Goal: Task Accomplishment & Management: Complete application form

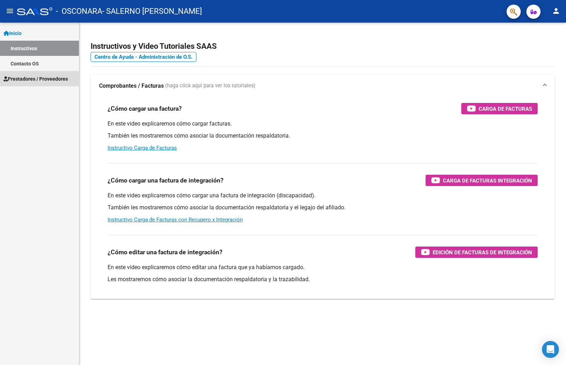
click at [39, 77] on span "Prestadores / Proveedores" at bounding box center [36, 79] width 64 height 8
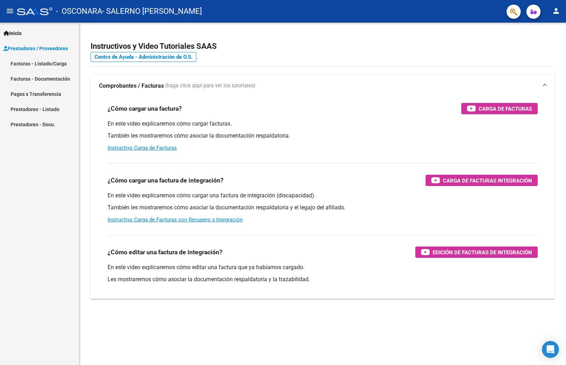
click at [39, 79] on link "Facturas - Documentación" at bounding box center [39, 78] width 79 height 15
click at [45, 63] on link "Facturas - Listado/Carga" at bounding box center [39, 63] width 79 height 15
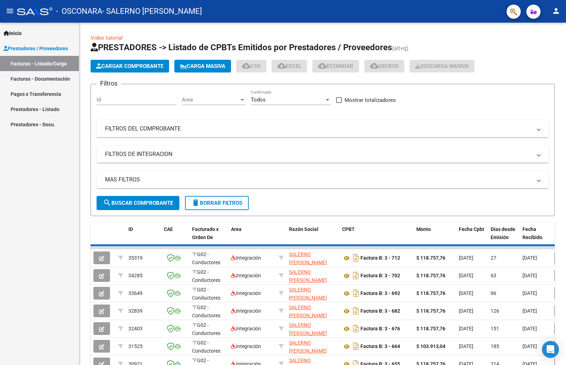
click at [116, 72] on button "Cargar Comprobante" at bounding box center [130, 66] width 79 height 13
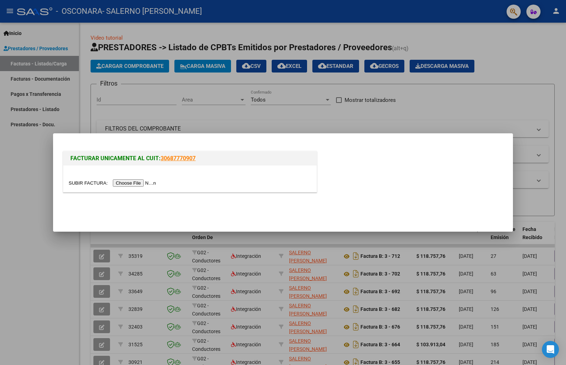
click at [135, 181] on input "file" at bounding box center [114, 183] width 90 height 7
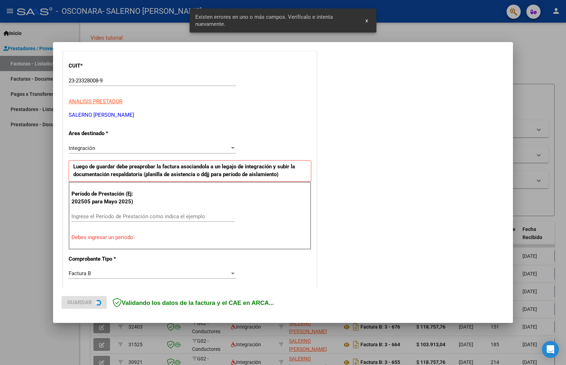
scroll to position [114, 0]
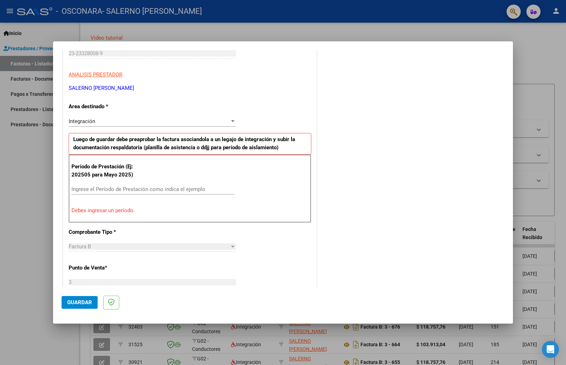
click at [115, 188] on input "Ingrese el Período de Prestación como indica el ejemplo" at bounding box center [154, 189] width 164 height 6
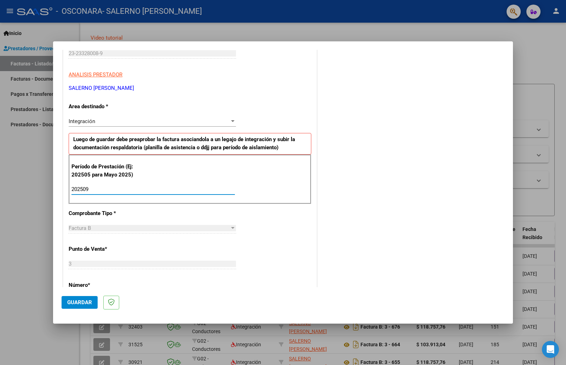
type input "202509"
click at [93, 297] on button "Guardar" at bounding box center [80, 302] width 36 height 13
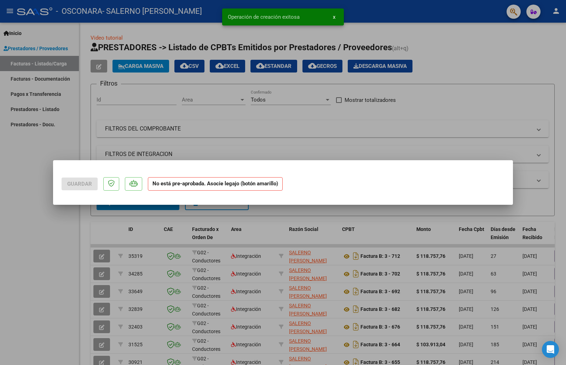
scroll to position [0, 0]
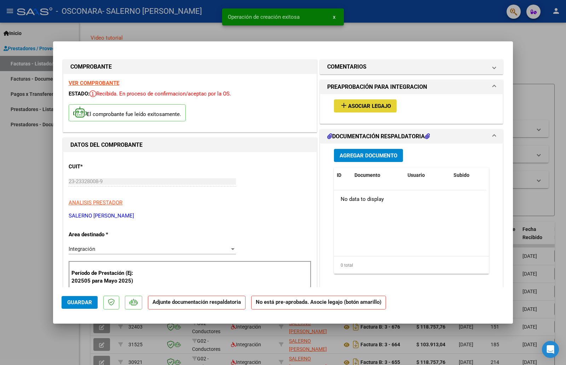
click at [353, 107] on span "Asociar Legajo" at bounding box center [369, 106] width 43 height 6
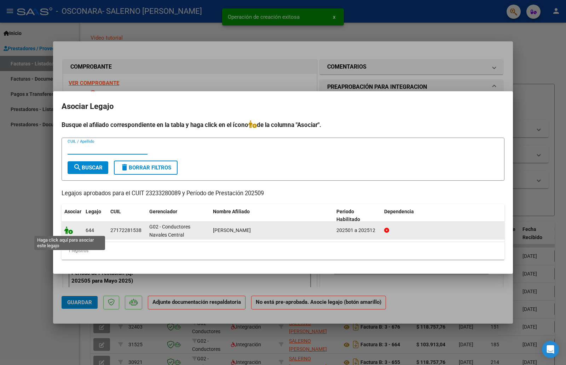
click at [70, 229] on icon at bounding box center [68, 231] width 8 height 8
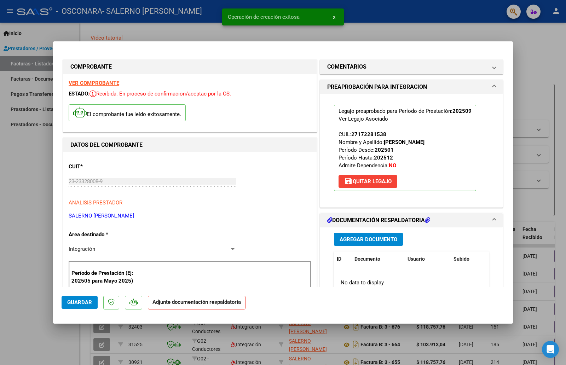
click at [364, 244] on button "Agregar Documento" at bounding box center [368, 239] width 69 height 13
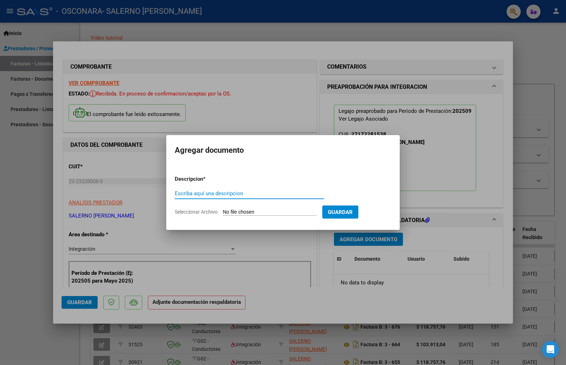
click at [234, 211] on input "Seleccionar Archivo" at bounding box center [270, 212] width 94 height 7
type input "C:\fakepath\asistencia mes de Septiembre.jpeg"
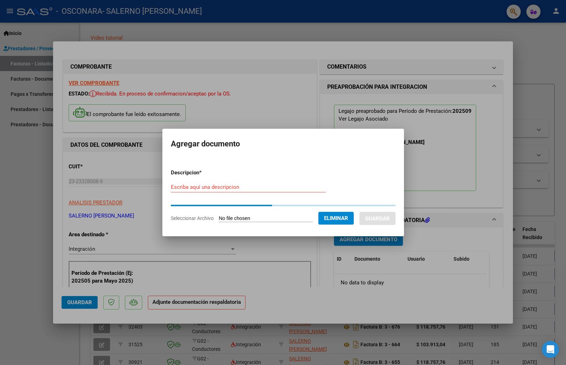
click at [224, 186] on input "Escriba aquí una descripcion" at bounding box center [248, 187] width 155 height 6
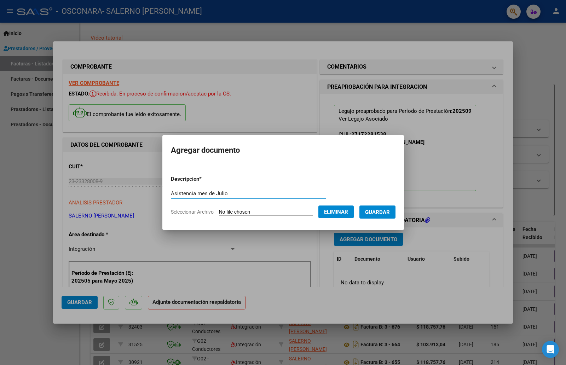
drag, startPoint x: 212, startPoint y: 195, endPoint x: 224, endPoint y: 197, distance: 12.9
click at [224, 197] on input "Asistencia mes de Julio" at bounding box center [248, 193] width 155 height 6
type input "Asistencia mes de Septiembre"
click at [373, 207] on button "Guardar" at bounding box center [378, 212] width 36 height 13
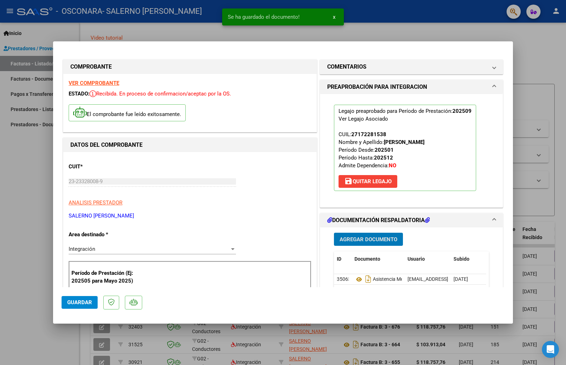
click at [376, 243] on button "Agregar Documento" at bounding box center [368, 239] width 69 height 13
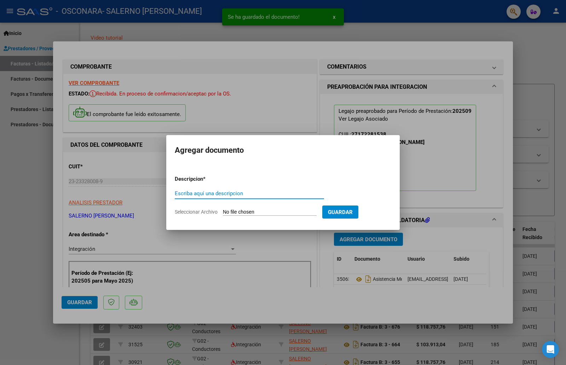
click at [249, 211] on input "Seleccionar Archivo" at bounding box center [270, 212] width 94 height 7
type input "C:\fakepath\factura mes de Septiembre.jpeg"
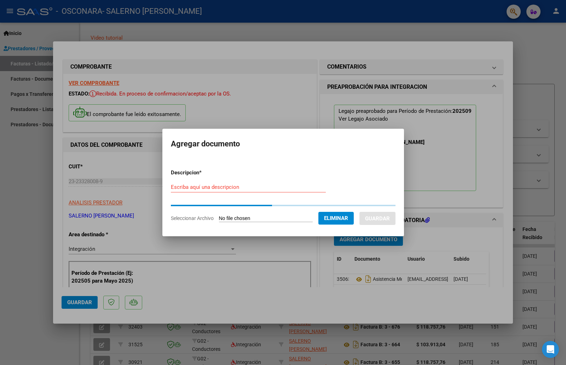
click at [244, 190] on input "Escriba aquí una descripcion" at bounding box center [248, 187] width 155 height 6
drag, startPoint x: 227, startPoint y: 190, endPoint x: 204, endPoint y: 189, distance: 22.3
click at [204, 189] on input "Factura mes de Junio" at bounding box center [248, 187] width 155 height 6
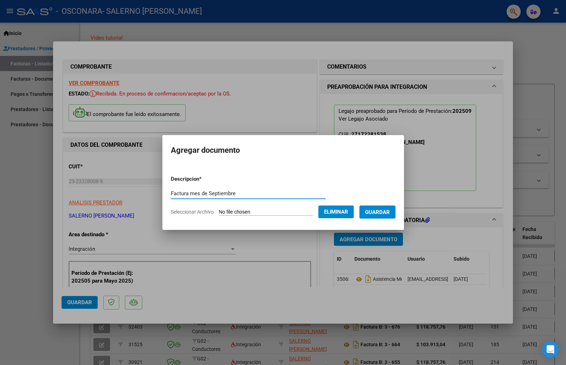
type input "Factura mes de Septiembre"
click at [383, 210] on span "Guardar" at bounding box center [377, 212] width 25 height 6
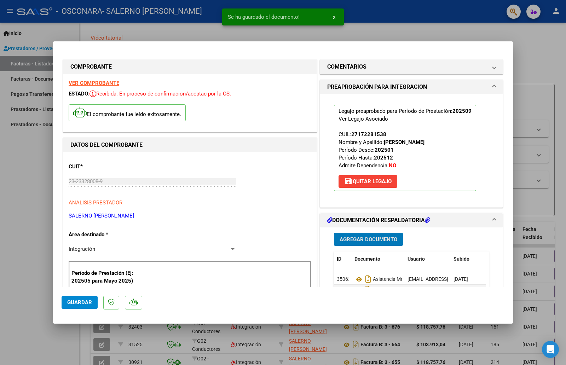
click at [374, 238] on span "Agregar Documento" at bounding box center [369, 240] width 58 height 6
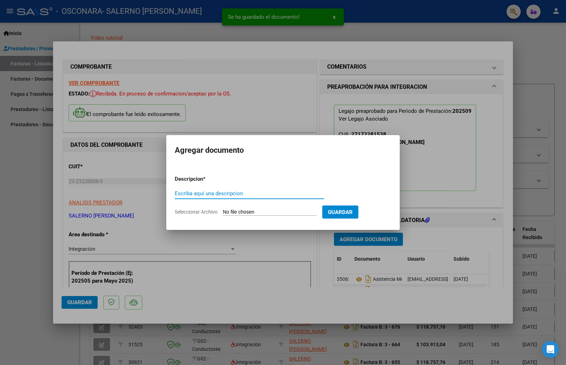
click at [275, 213] on input "Seleccionar Archivo" at bounding box center [270, 212] width 94 height 7
type input "C:\fakepath\informe mensual mes de Septiembre.jpeg"
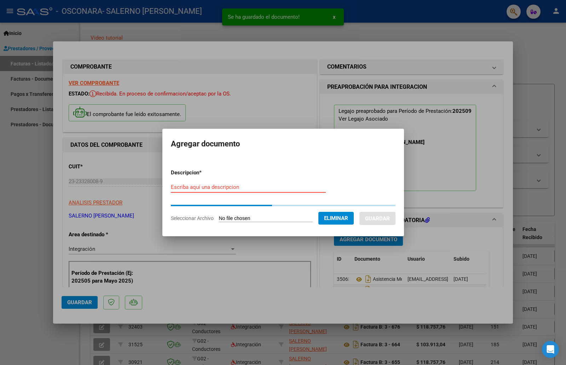
click at [252, 190] on input "Escriba aquí una descripcion" at bounding box center [248, 187] width 155 height 6
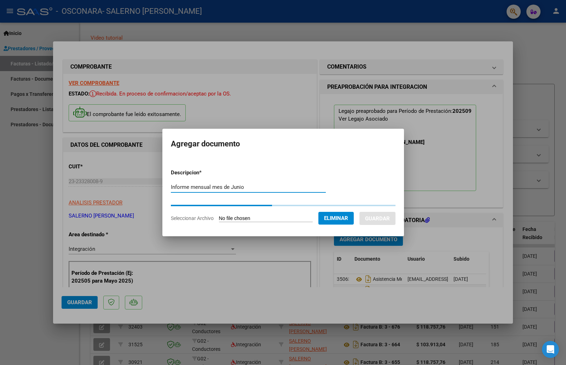
drag, startPoint x: 244, startPoint y: 190, endPoint x: 226, endPoint y: 190, distance: 17.7
click at [226, 190] on input "Informe mensual mes de Junio" at bounding box center [248, 187] width 155 height 6
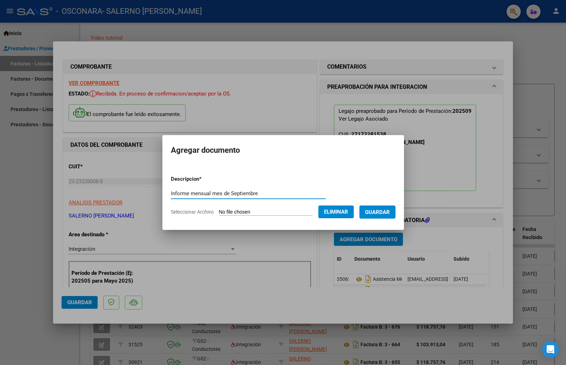
type input "Informe mensual mes de Septiembre"
click at [389, 218] on button "Guardar" at bounding box center [378, 212] width 36 height 13
